Goal: Task Accomplishment & Management: Manage account settings

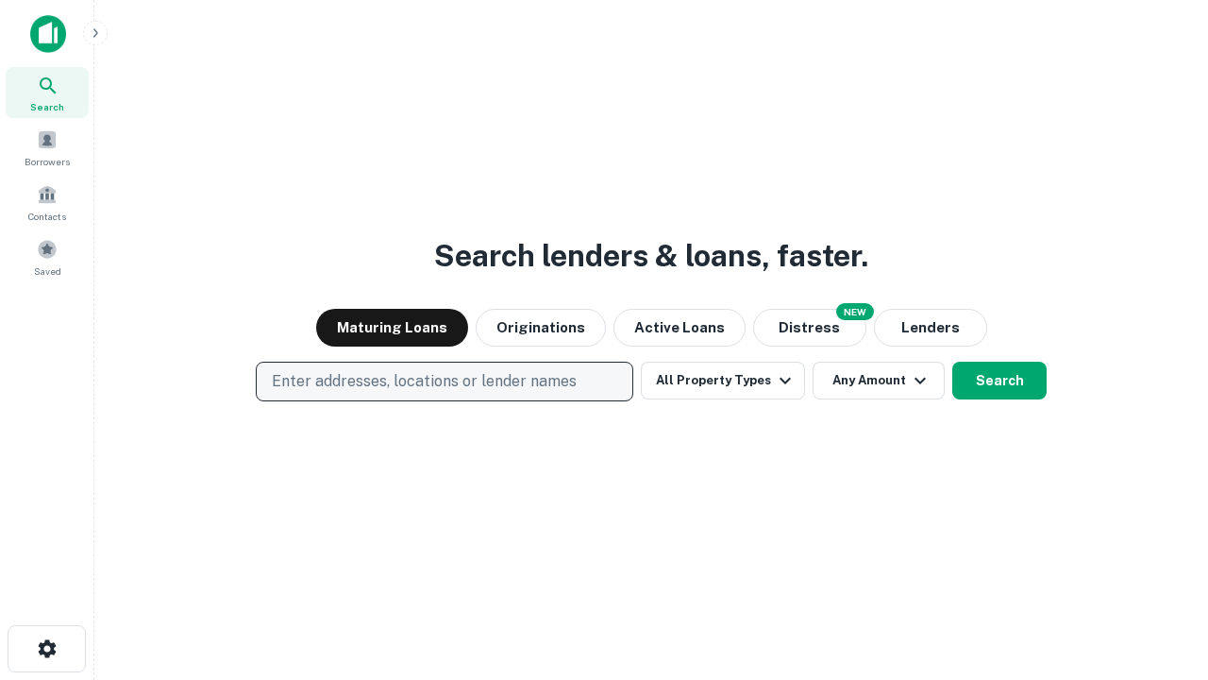
click at [444, 381] on p "Enter addresses, locations or lender names" at bounding box center [424, 381] width 305 height 23
type input "**********"
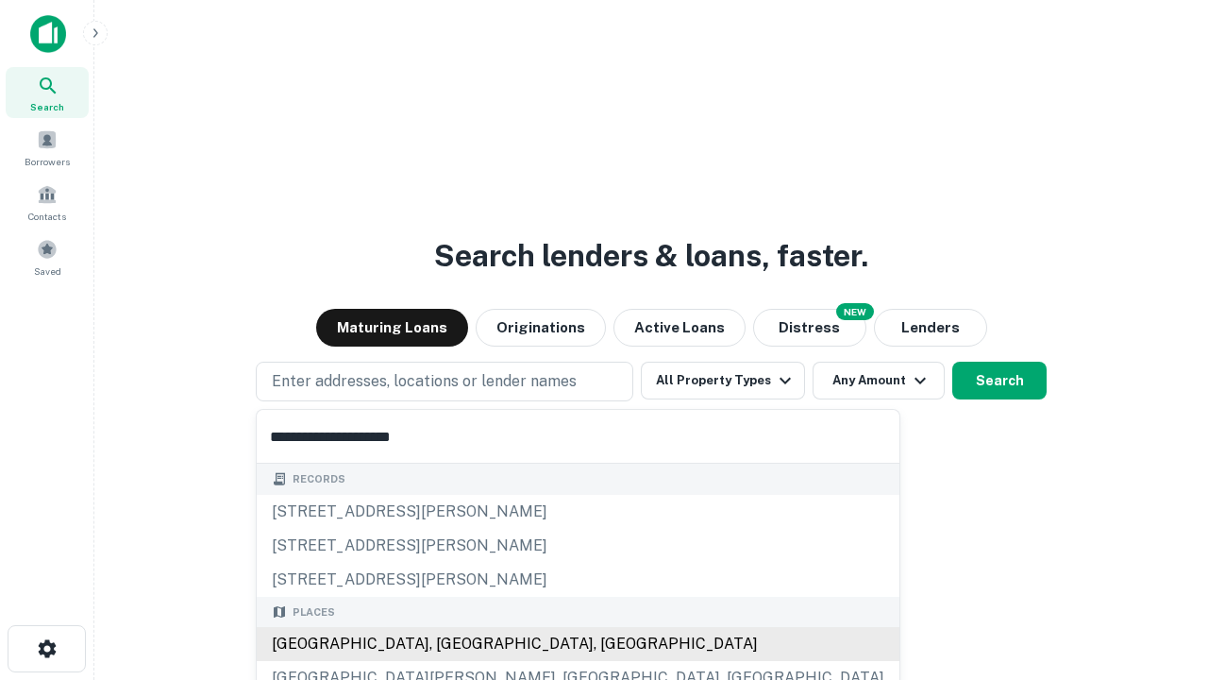
click at [451, 644] on div "[GEOGRAPHIC_DATA], [GEOGRAPHIC_DATA], [GEOGRAPHIC_DATA]" at bounding box center [578, 644] width 643 height 34
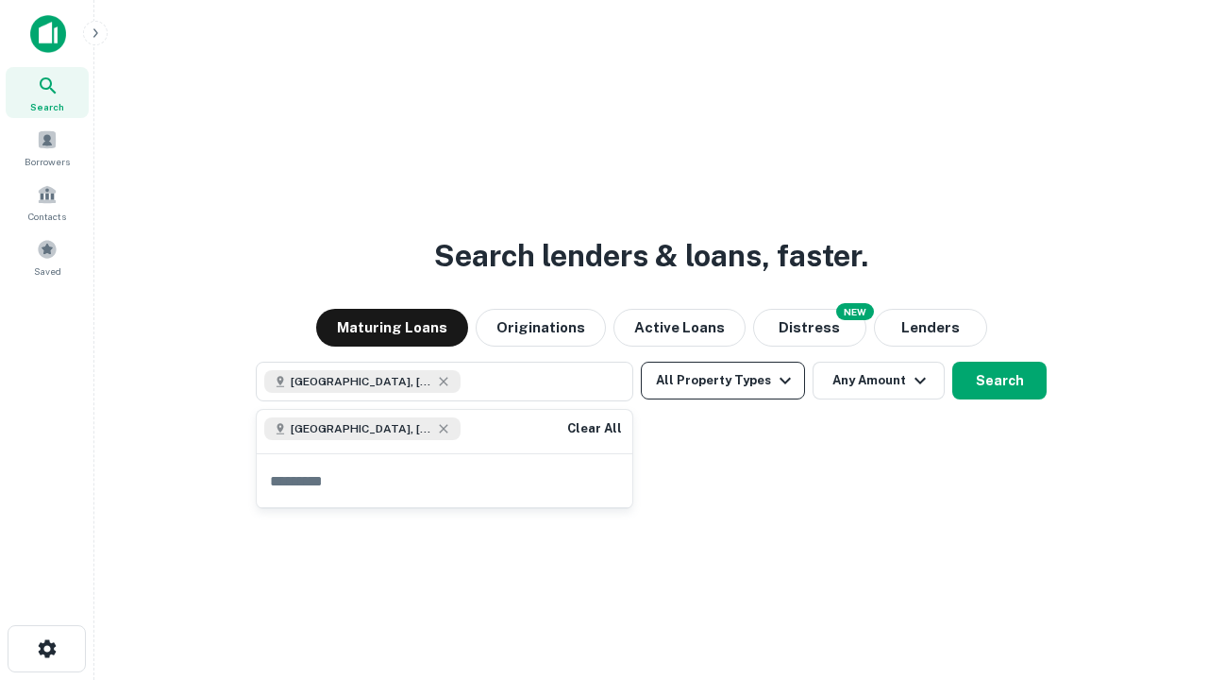
click at [723, 380] on button "All Property Types" at bounding box center [723, 381] width 164 height 38
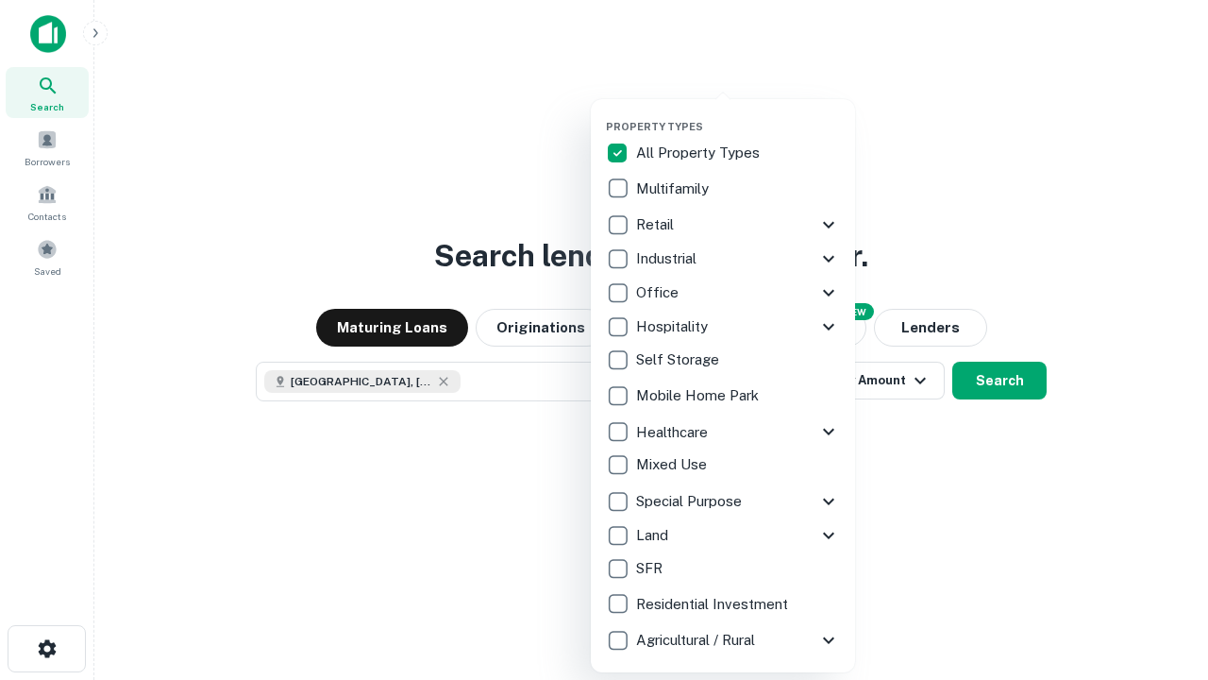
click at [738, 114] on button "button" at bounding box center [738, 114] width 264 height 1
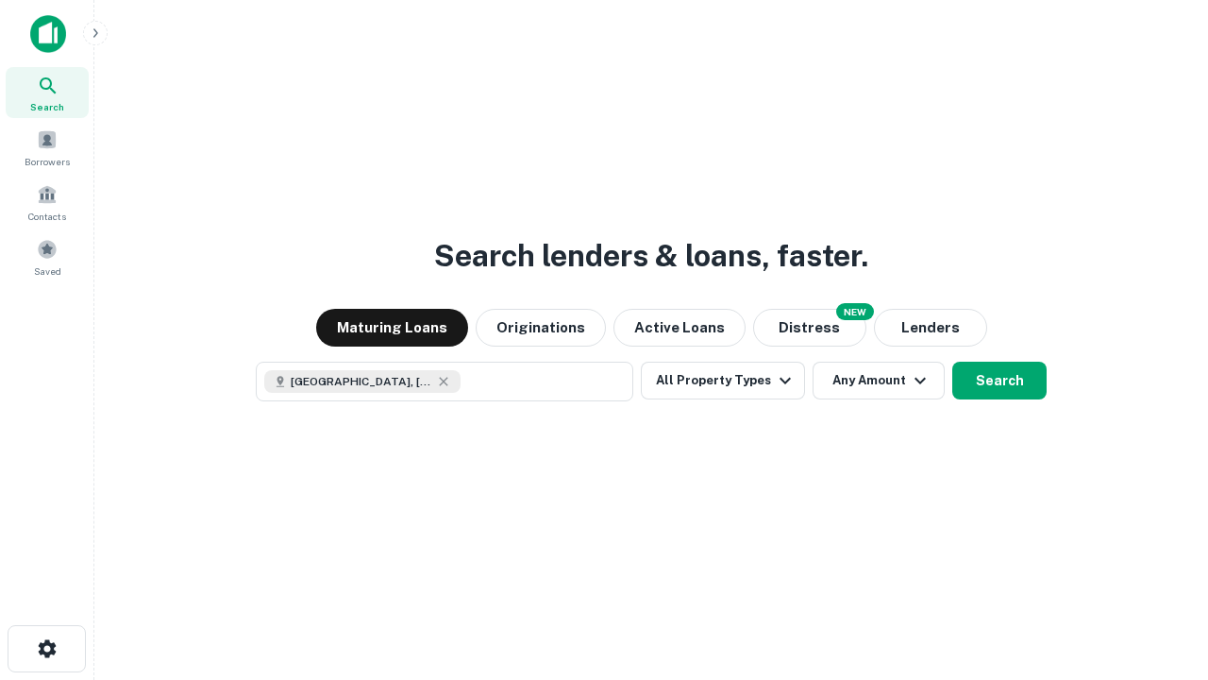
scroll to position [30, 0]
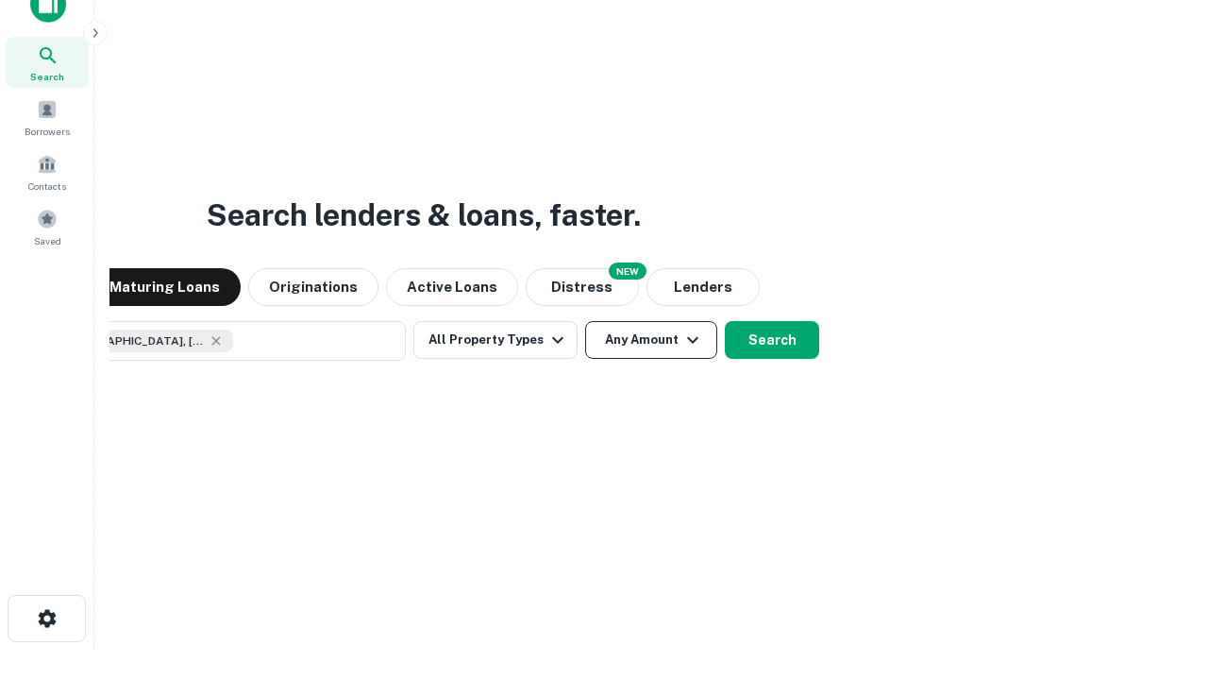
click at [585, 321] on button "Any Amount" at bounding box center [651, 340] width 132 height 38
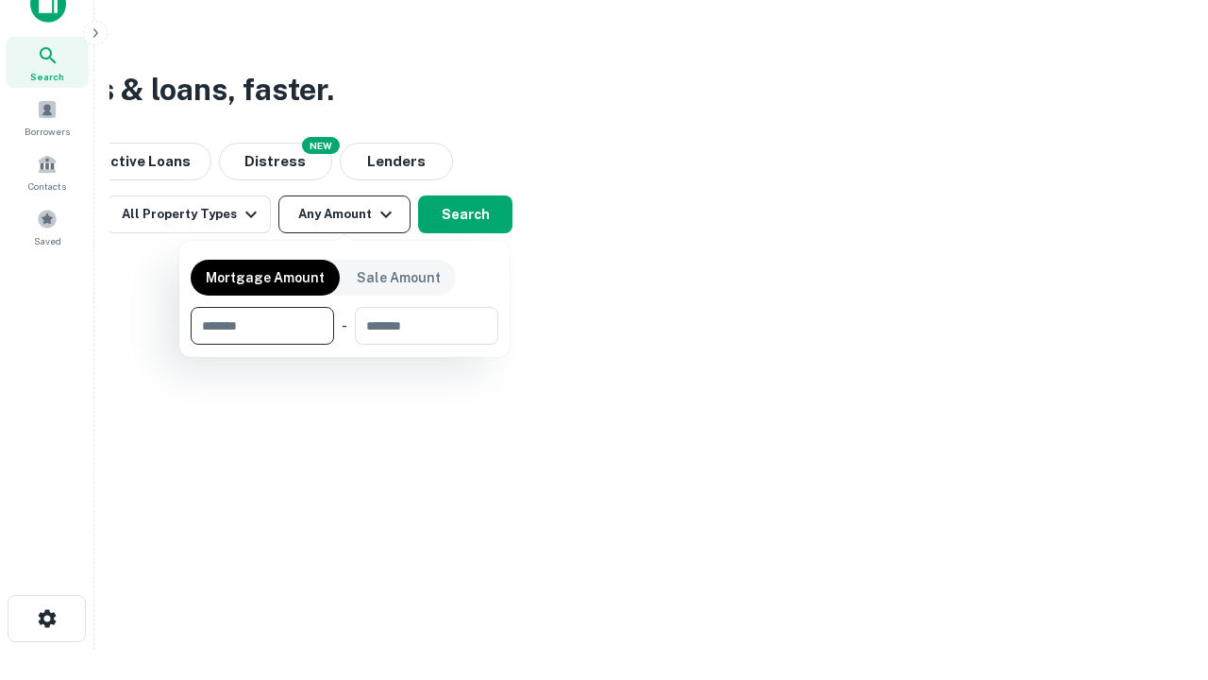
type input "*******"
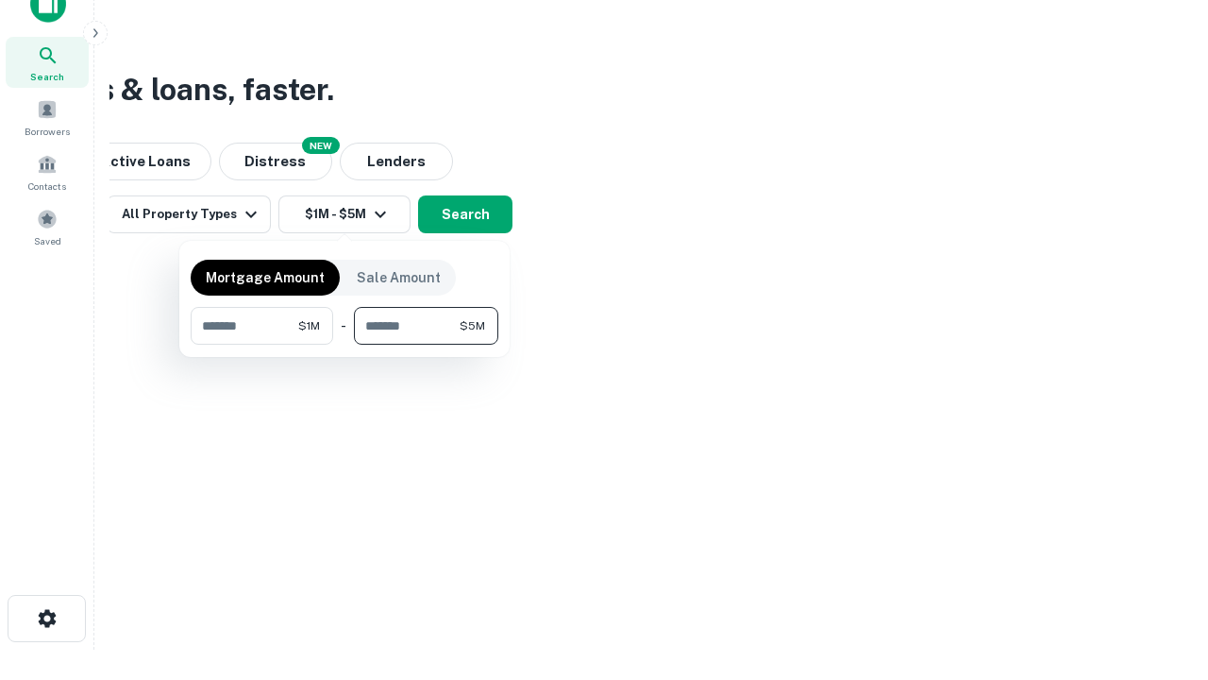
type input "*******"
click at [345, 345] on button "button" at bounding box center [345, 345] width 308 height 1
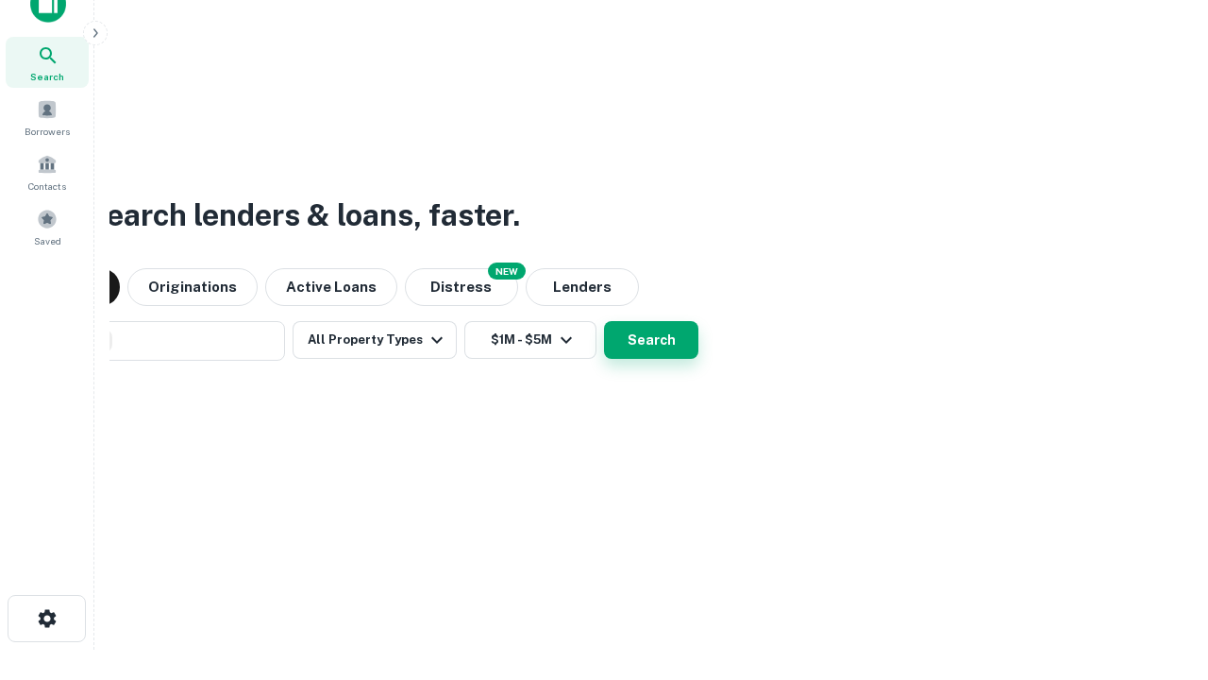
click at [604, 321] on button "Search" at bounding box center [651, 340] width 94 height 38
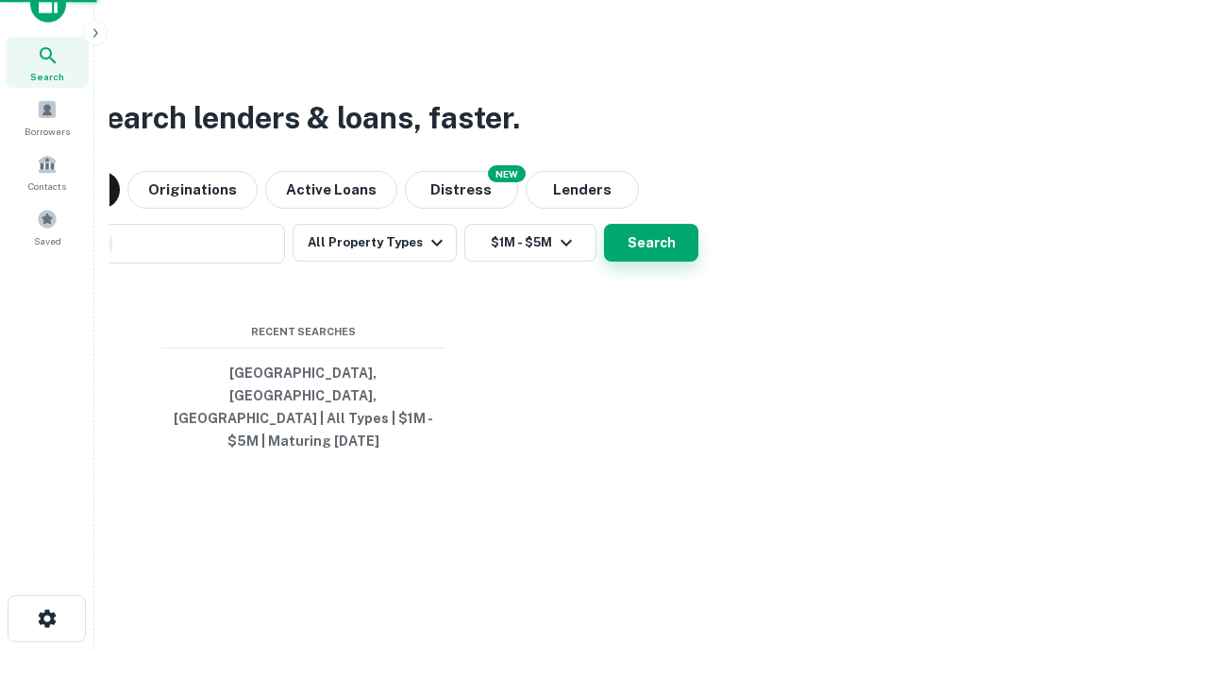
scroll to position [61, 534]
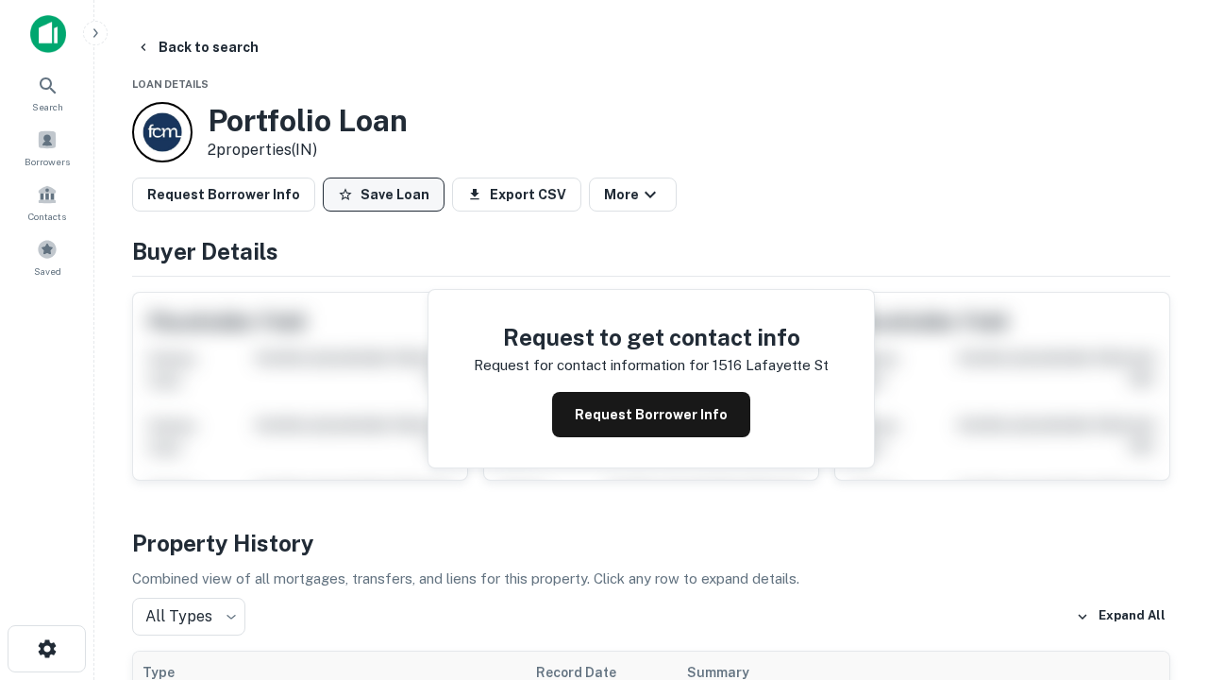
click at [383, 194] on button "Save Loan" at bounding box center [384, 194] width 122 height 34
click at [388, 194] on button "Save Loan" at bounding box center [384, 194] width 122 height 34
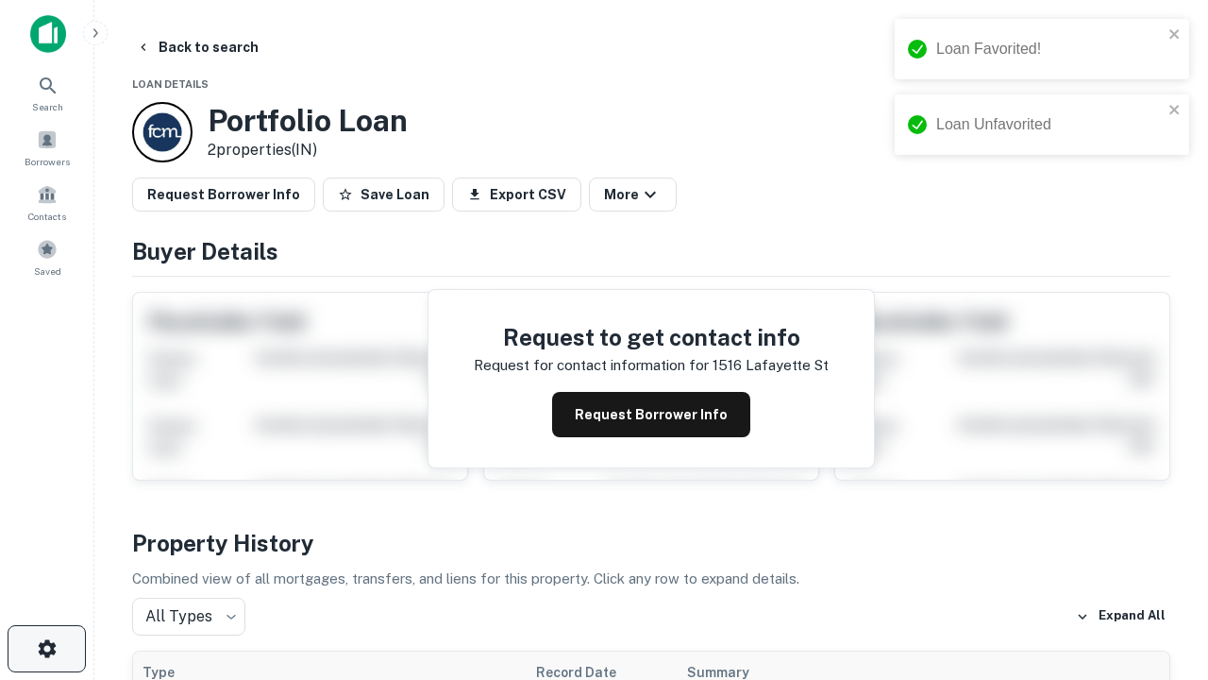
click at [46, 648] on icon "button" at bounding box center [47, 648] width 23 height 23
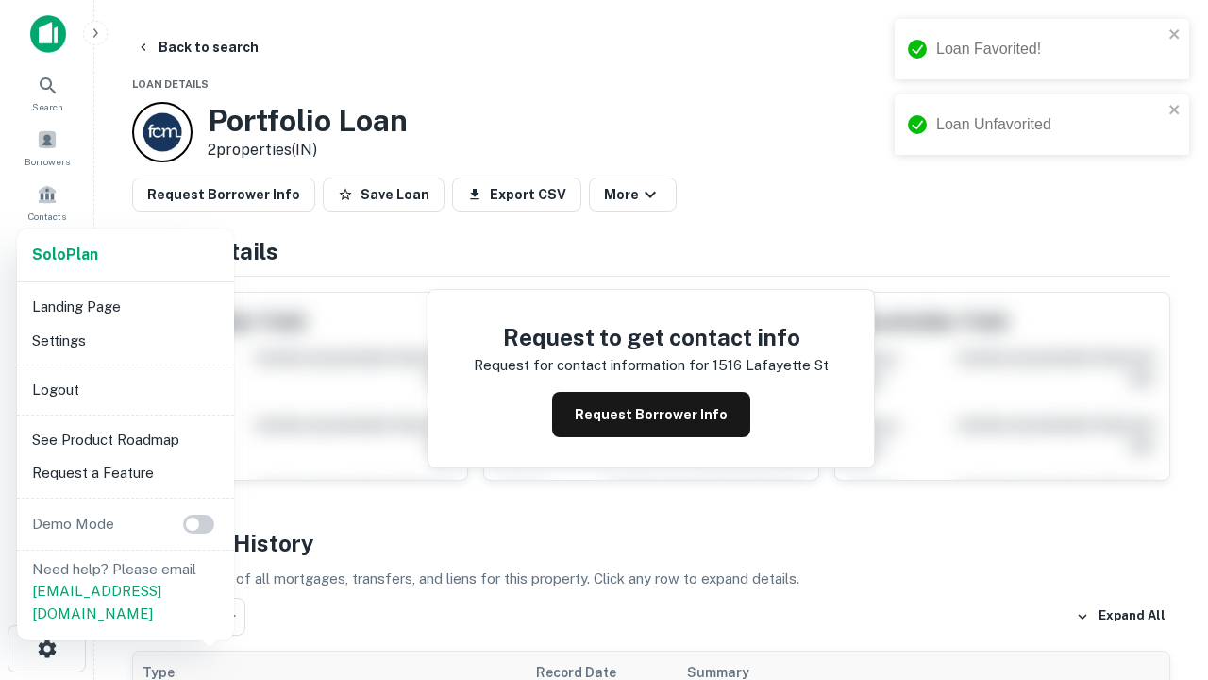
click at [125, 389] on li "Logout" at bounding box center [126, 390] width 202 height 34
